Goal: Task Accomplishment & Management: Manage account settings

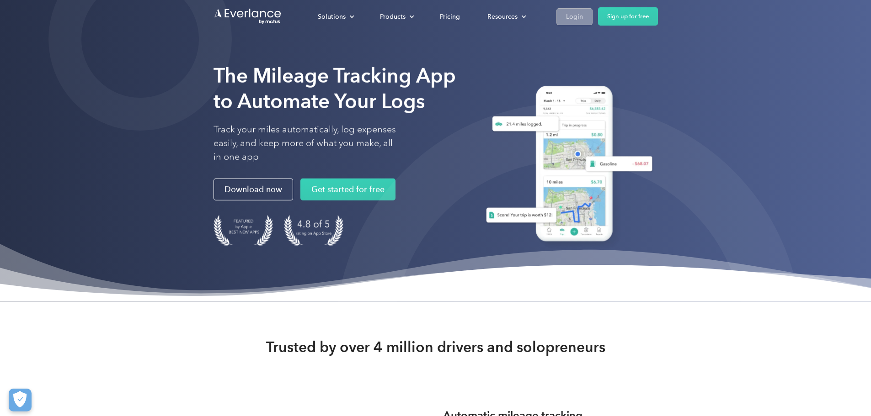
click at [583, 16] on div "Login" at bounding box center [574, 16] width 17 height 11
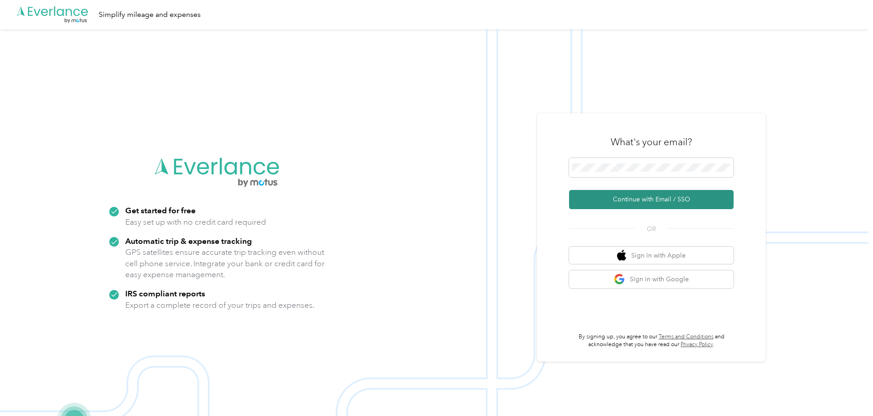
click at [655, 193] on button "Continue with Email / SSO" at bounding box center [651, 199] width 165 height 19
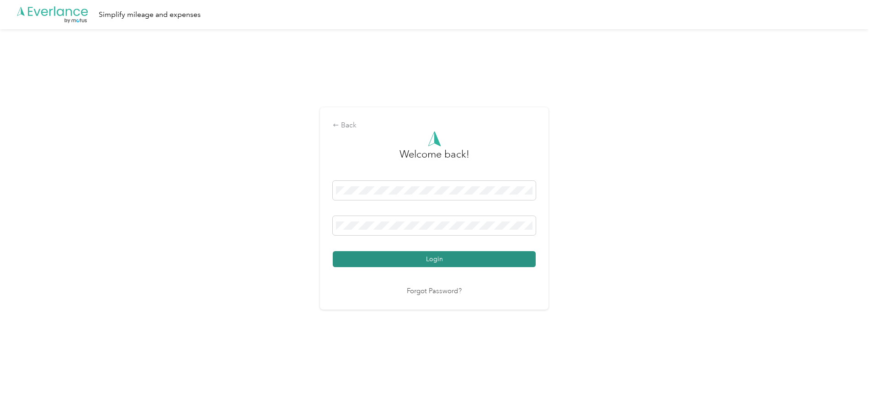
click at [446, 259] on button "Login" at bounding box center [434, 259] width 203 height 16
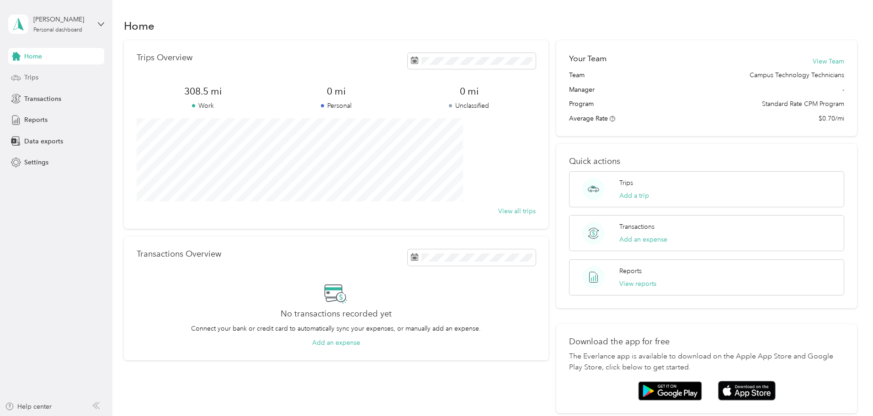
click at [42, 73] on div "Trips" at bounding box center [56, 77] width 96 height 16
